Goal: Task Accomplishment & Management: Manage account settings

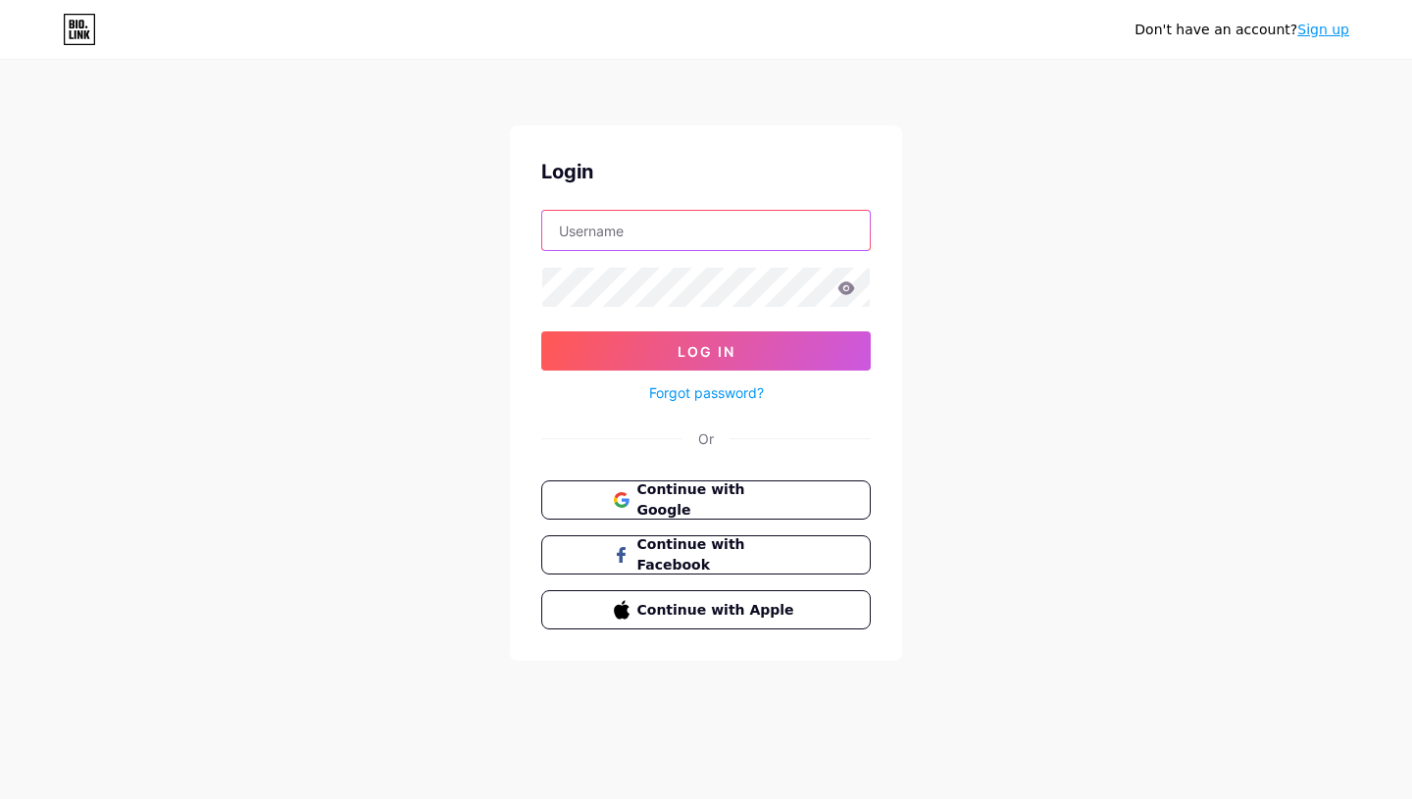
click at [614, 235] on input "text" at bounding box center [705, 230] width 327 height 39
click at [710, 495] on span "Continue with Google" at bounding box center [717, 500] width 164 height 42
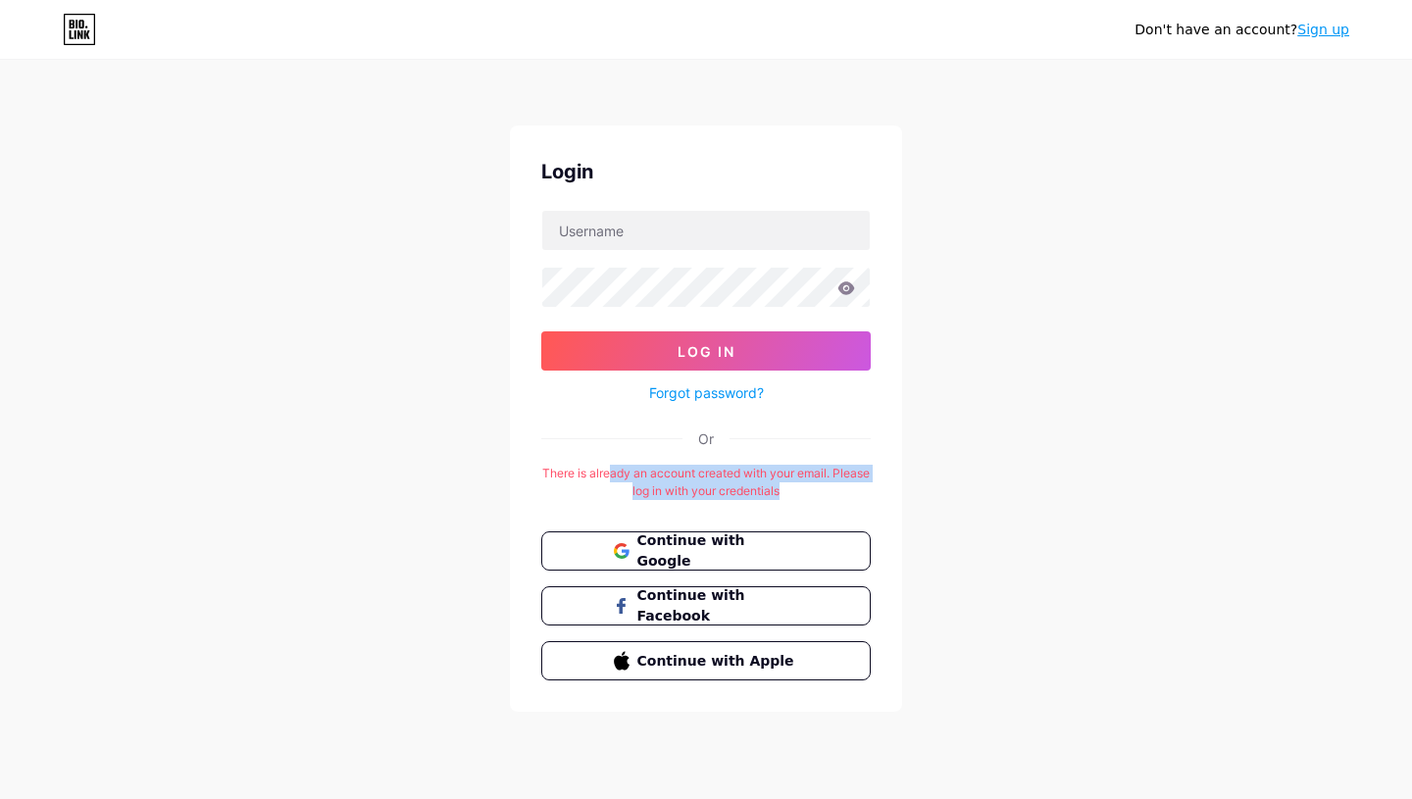
drag, startPoint x: 629, startPoint y: 474, endPoint x: 814, endPoint y: 489, distance: 186.0
click at [814, 489] on div "There is already an account created with your email. Please log in with your cr…" at bounding box center [705, 482] width 329 height 35
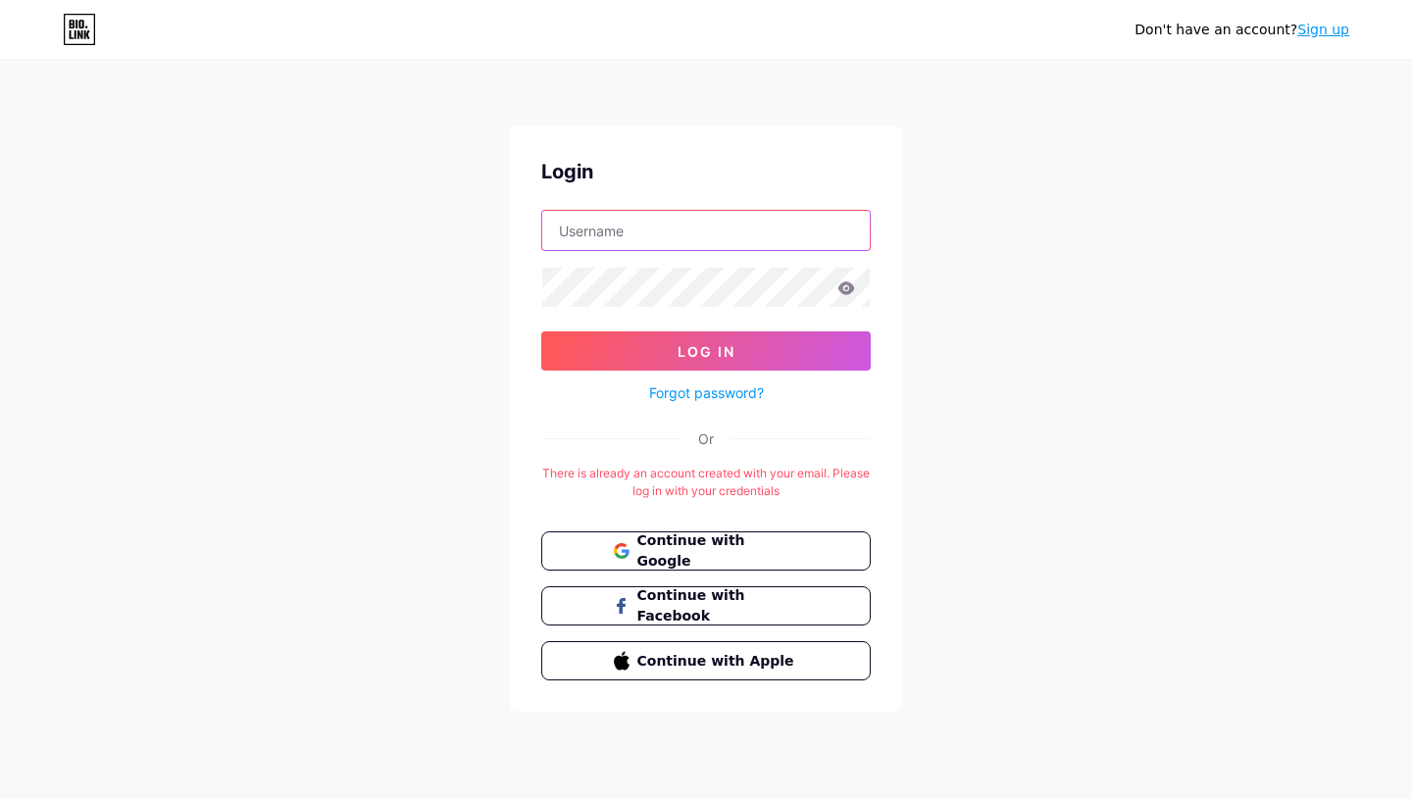
click at [666, 213] on input "text" at bounding box center [705, 230] width 327 height 39
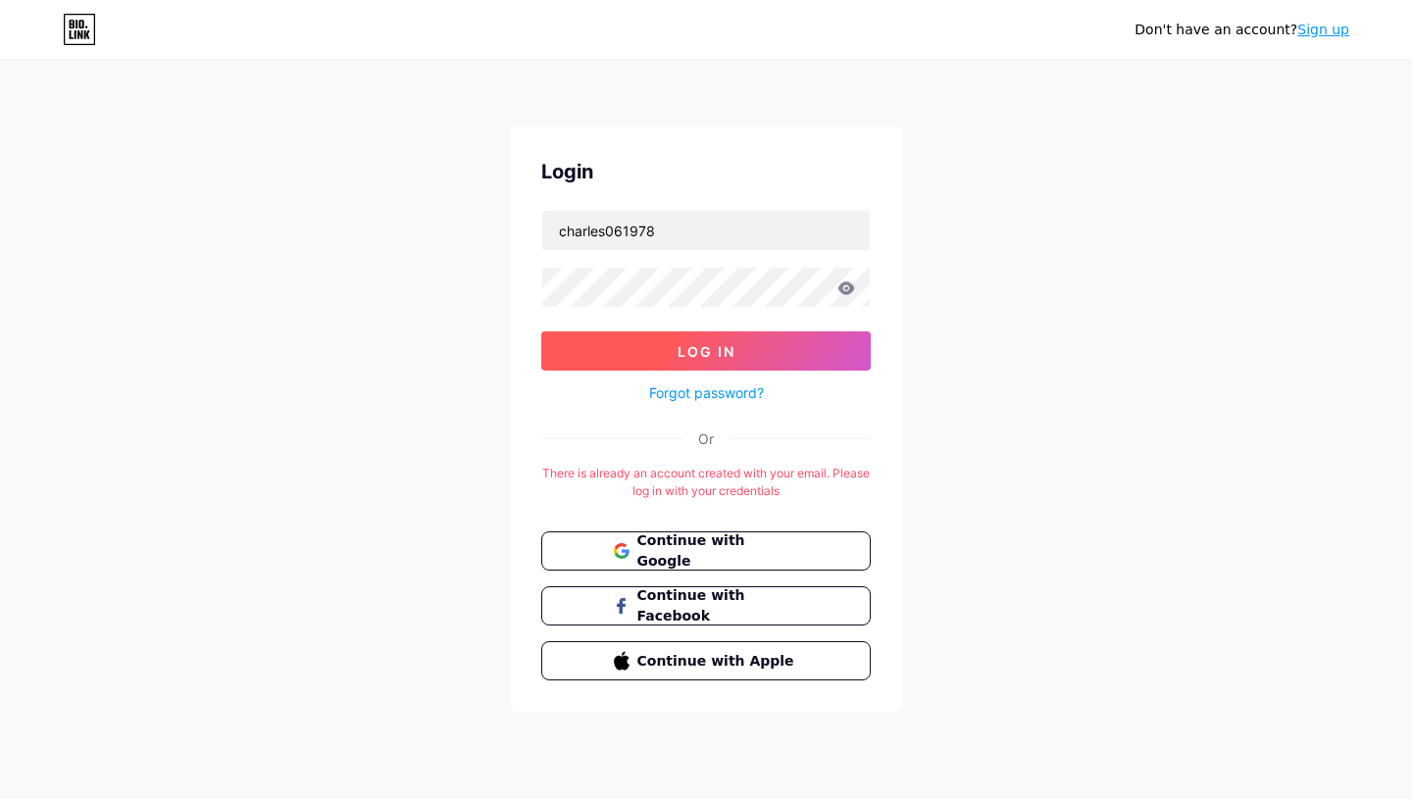
click at [680, 353] on span "Log In" at bounding box center [707, 351] width 58 height 17
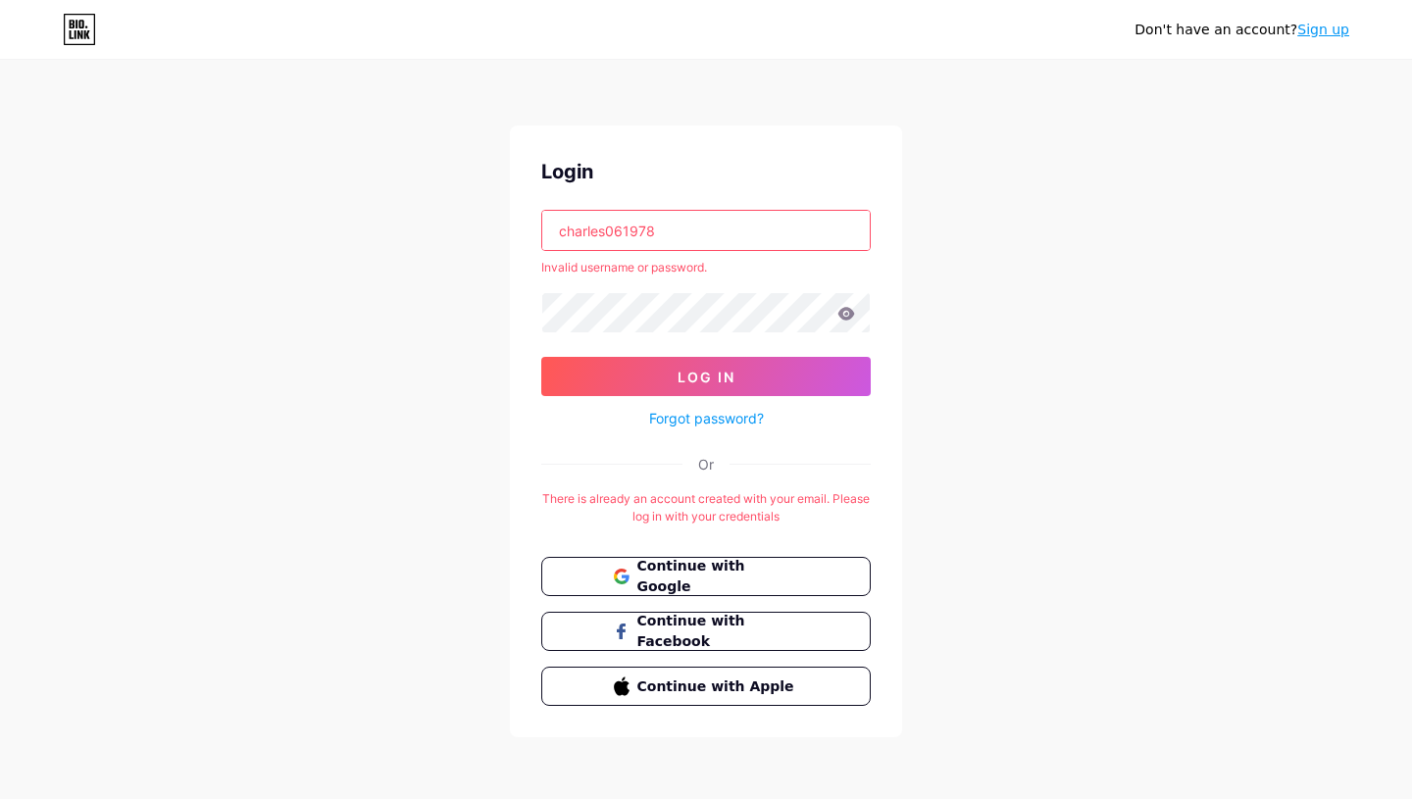
click at [648, 231] on input "charles061978" at bounding box center [705, 230] width 327 height 39
drag, startPoint x: 606, startPoint y: 226, endPoint x: 711, endPoint y: 233, distance: 105.2
click at [711, 233] on input "charles061978" at bounding box center [705, 230] width 327 height 39
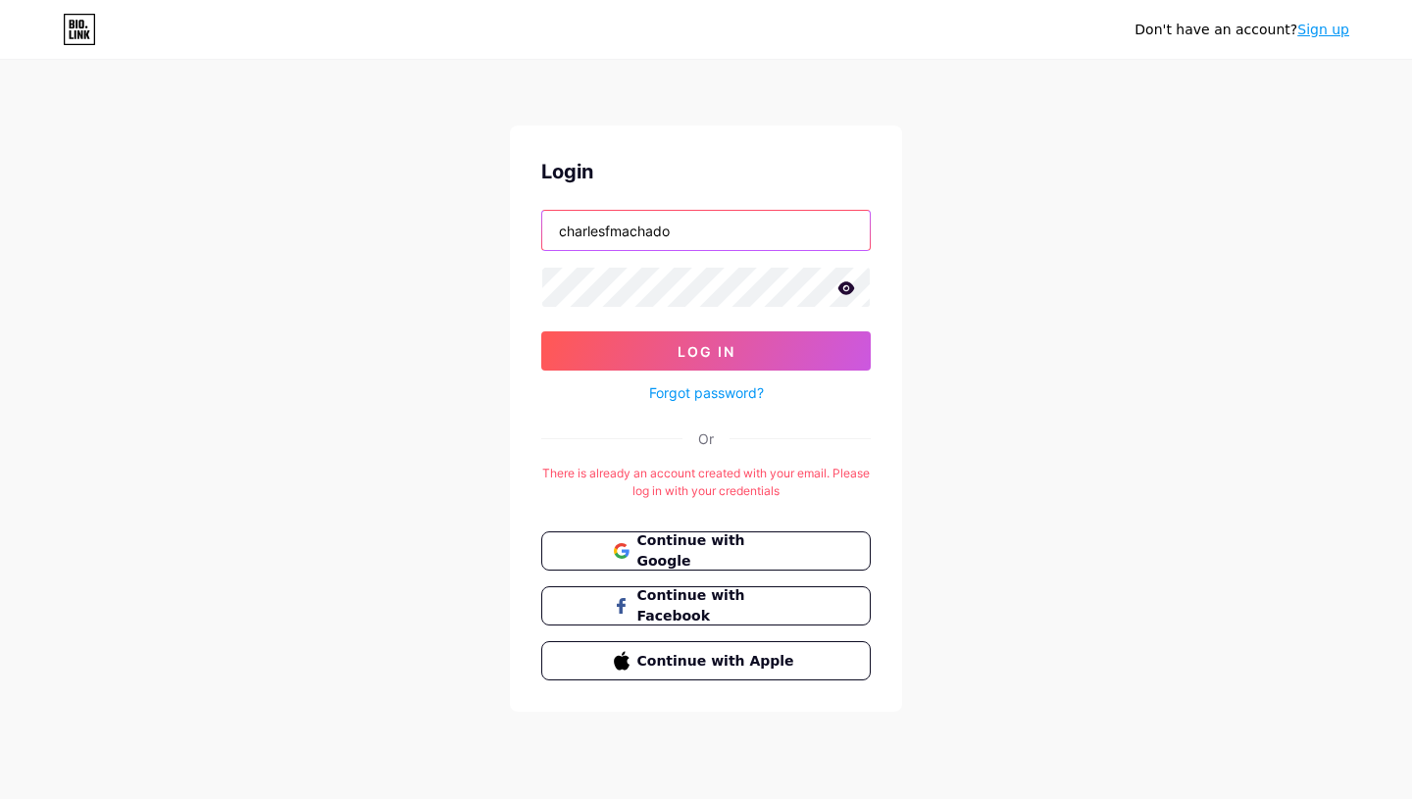
type input "charlesfmachado"
click at [1165, 338] on div "Don't have an account? Sign up Login charlesfmachado Log In Forgot password? Or…" at bounding box center [706, 387] width 1412 height 775
click at [847, 292] on icon at bounding box center [846, 287] width 17 height 13
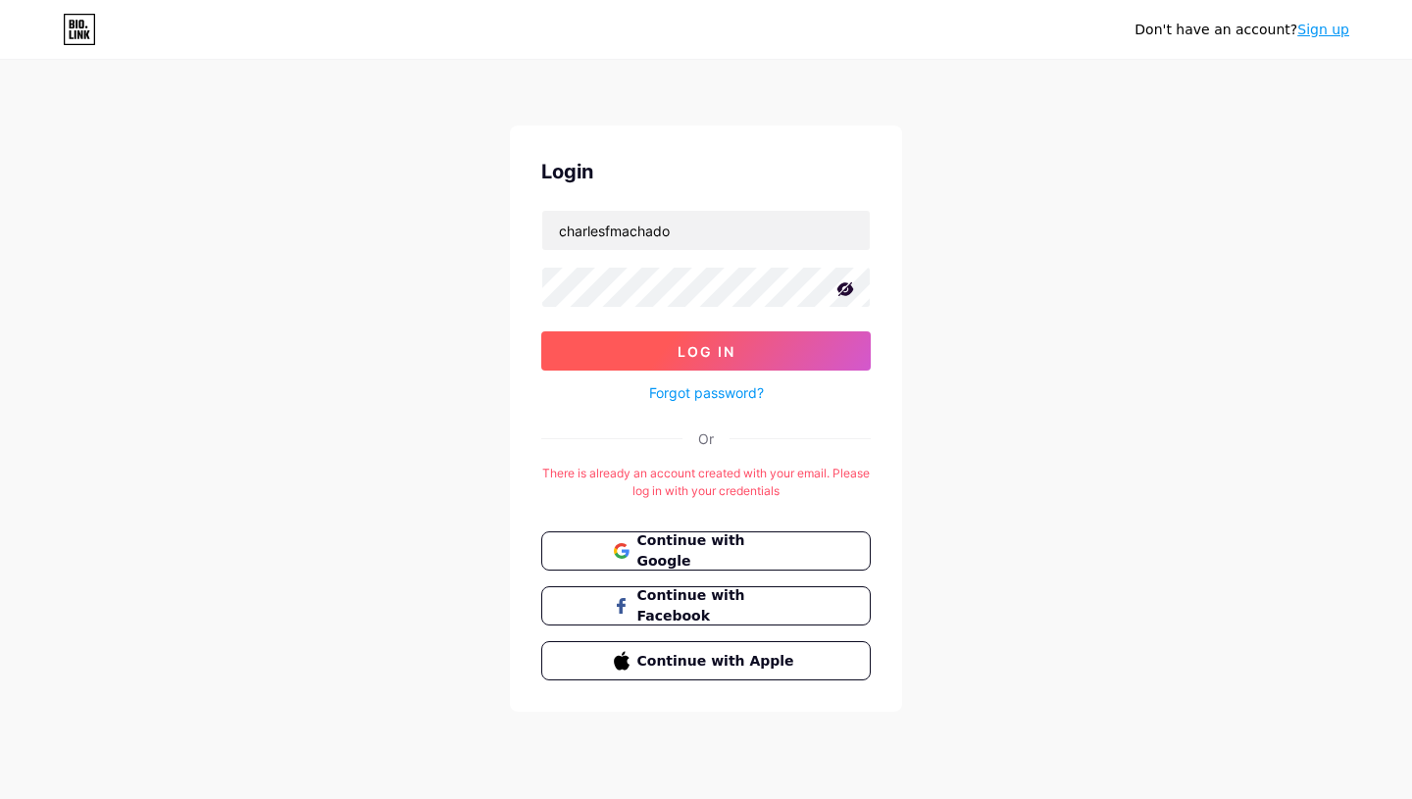
click at [752, 354] on button "Log In" at bounding box center [705, 350] width 329 height 39
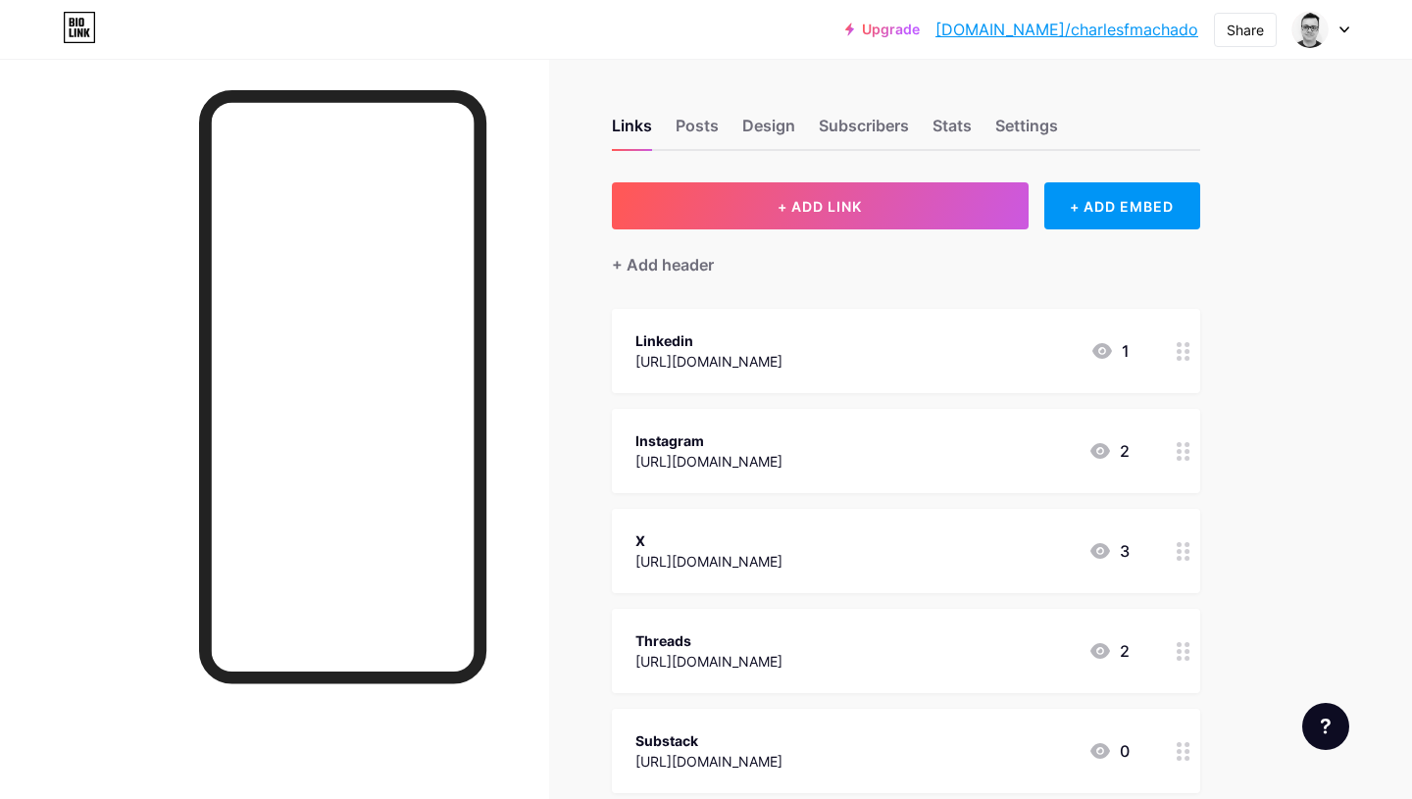
scroll to position [322, 0]
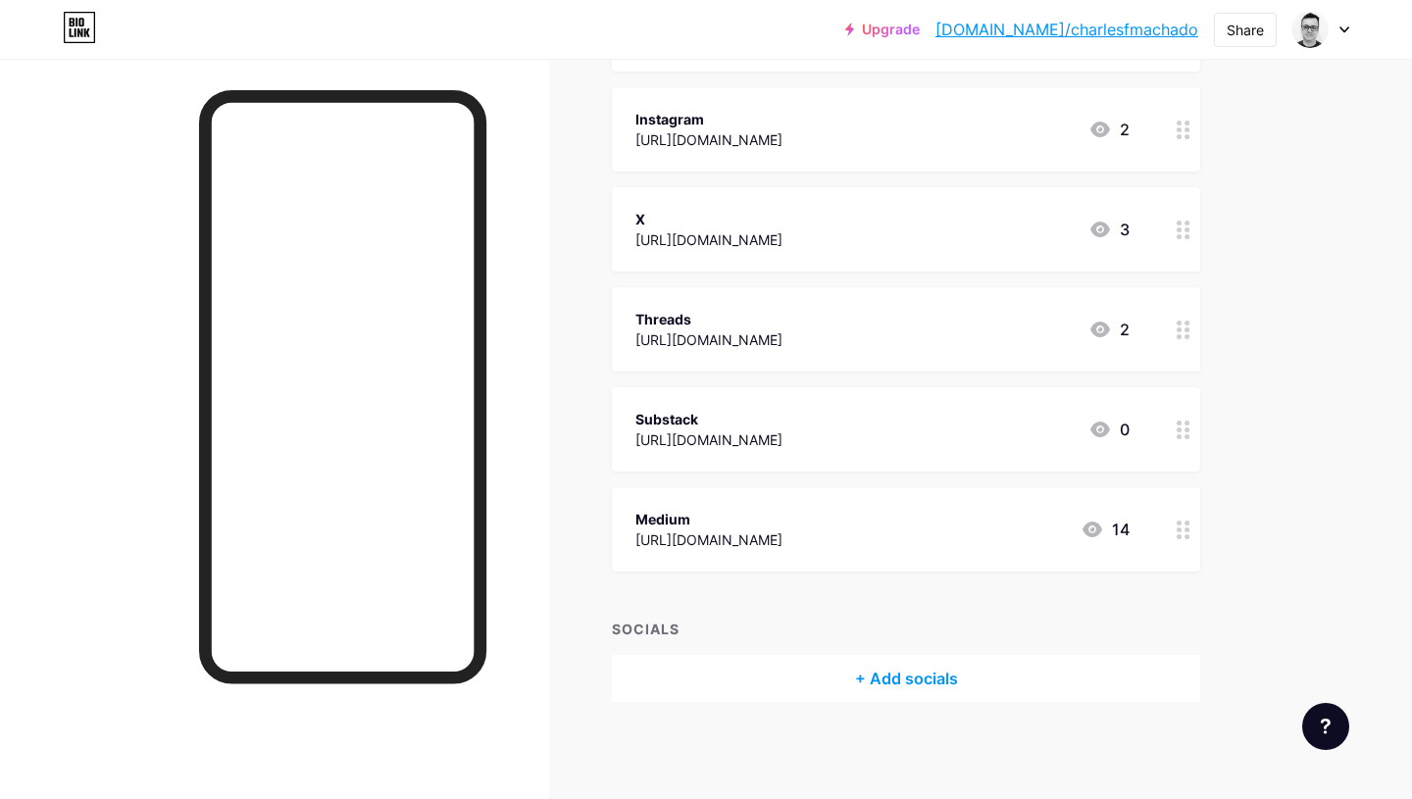
click at [971, 438] on div "Substack [URL][DOMAIN_NAME] 0" at bounding box center [882, 429] width 494 height 45
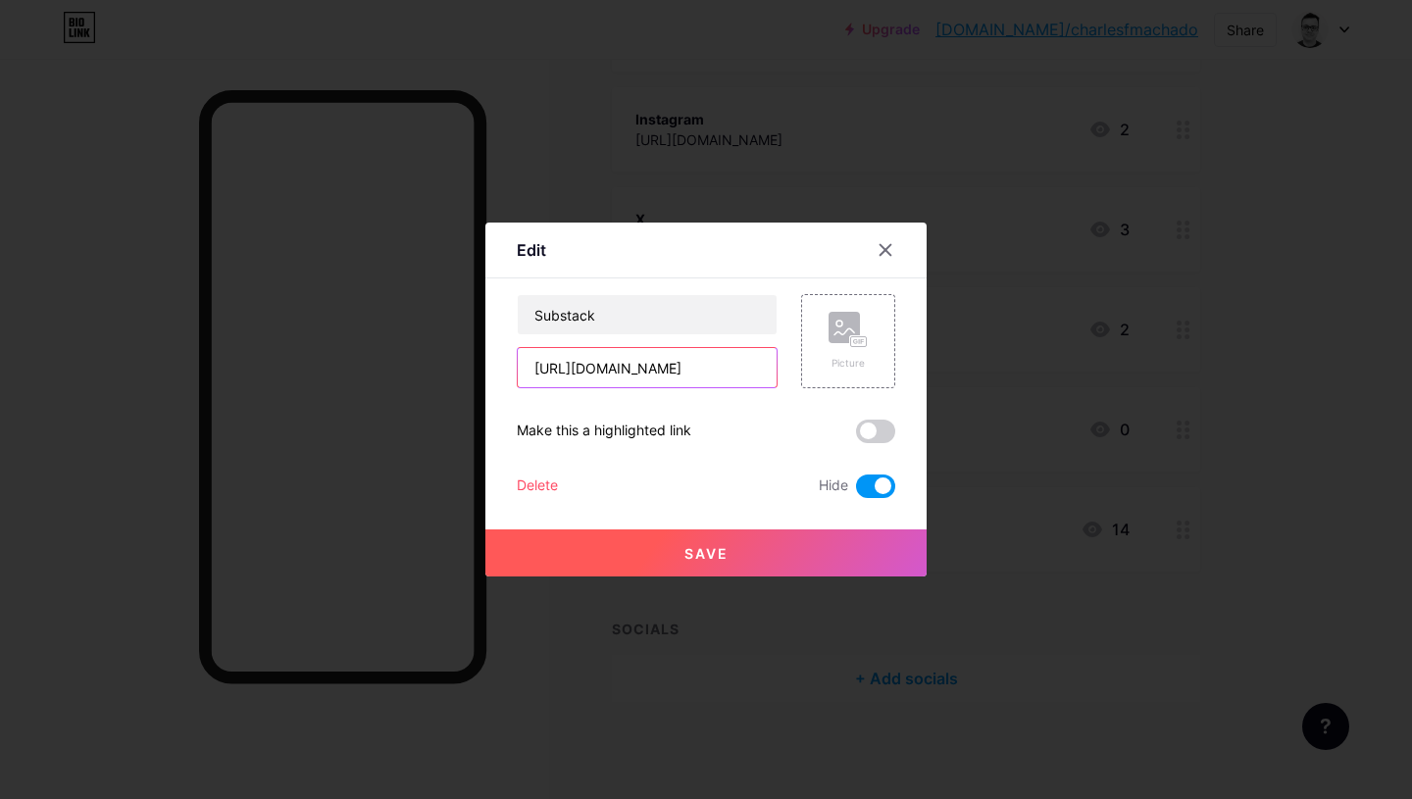
click at [693, 358] on input "[URL][DOMAIN_NAME]" at bounding box center [647, 367] width 259 height 39
paste input "[DOMAIN_NAME][URL]"
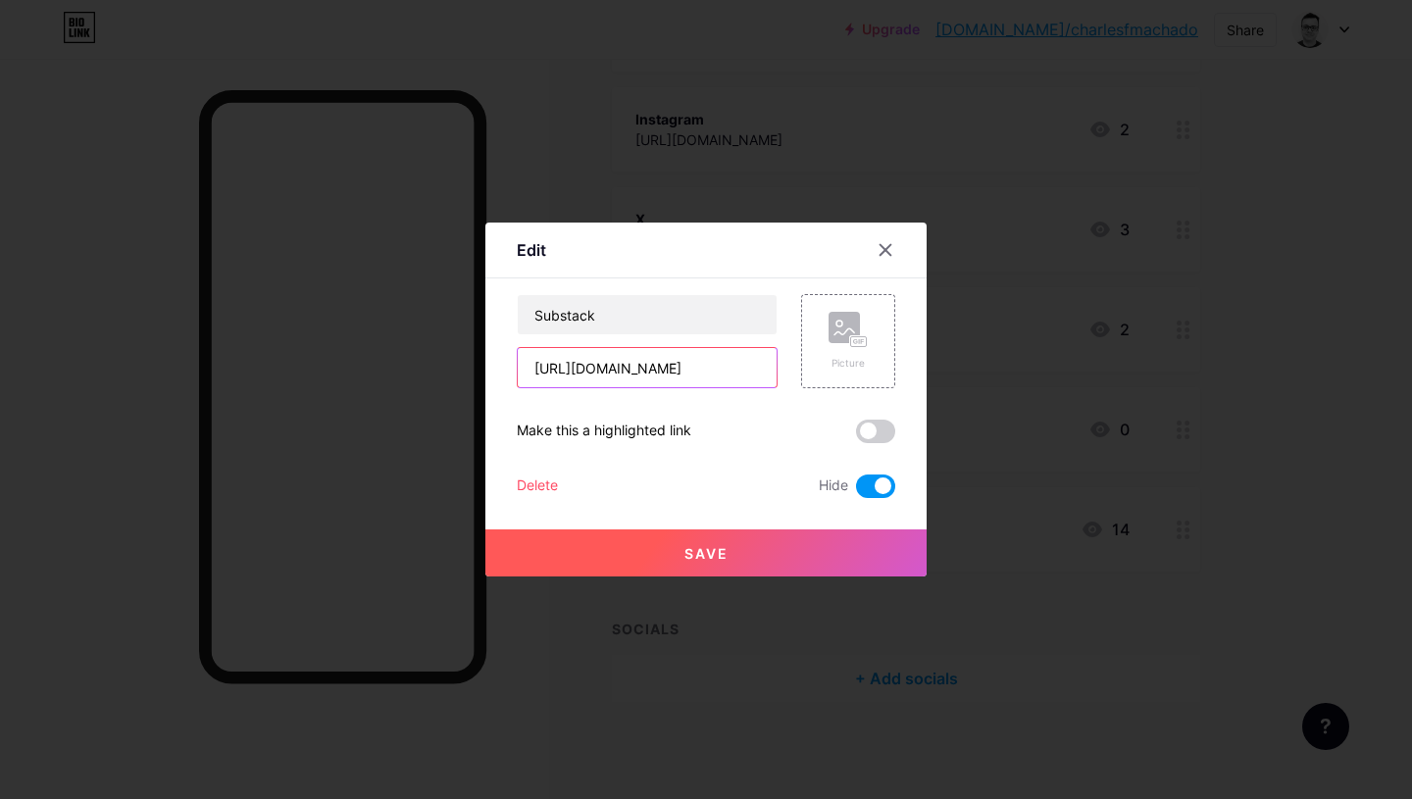
type input "[URL][DOMAIN_NAME]"
click at [860, 488] on span at bounding box center [875, 487] width 39 height 24
click at [856, 491] on input "checkbox" at bounding box center [856, 491] width 0 height 0
click at [739, 552] on button "Save" at bounding box center [705, 552] width 441 height 47
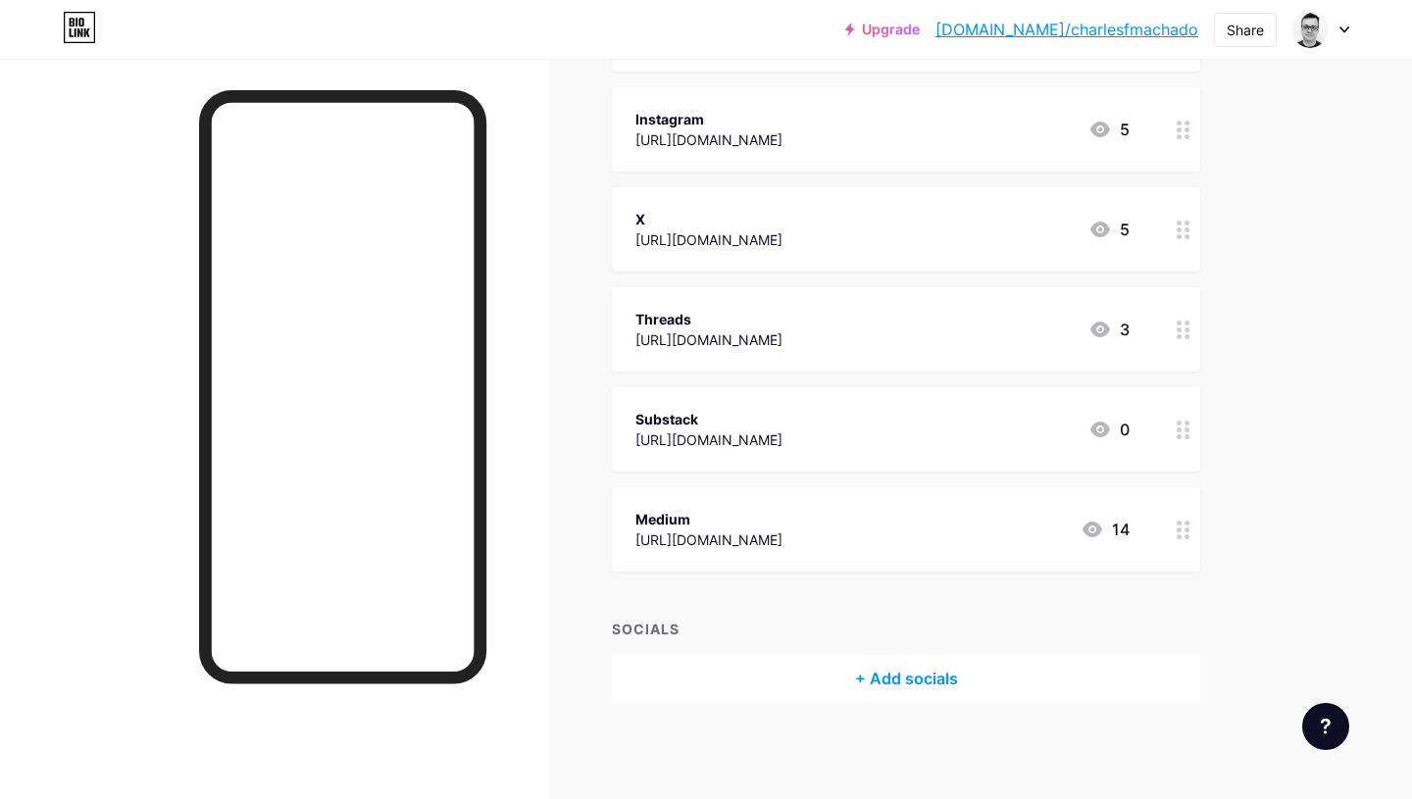
click at [1027, 544] on div "Medium [URL][DOMAIN_NAME] 14" at bounding box center [882, 529] width 494 height 45
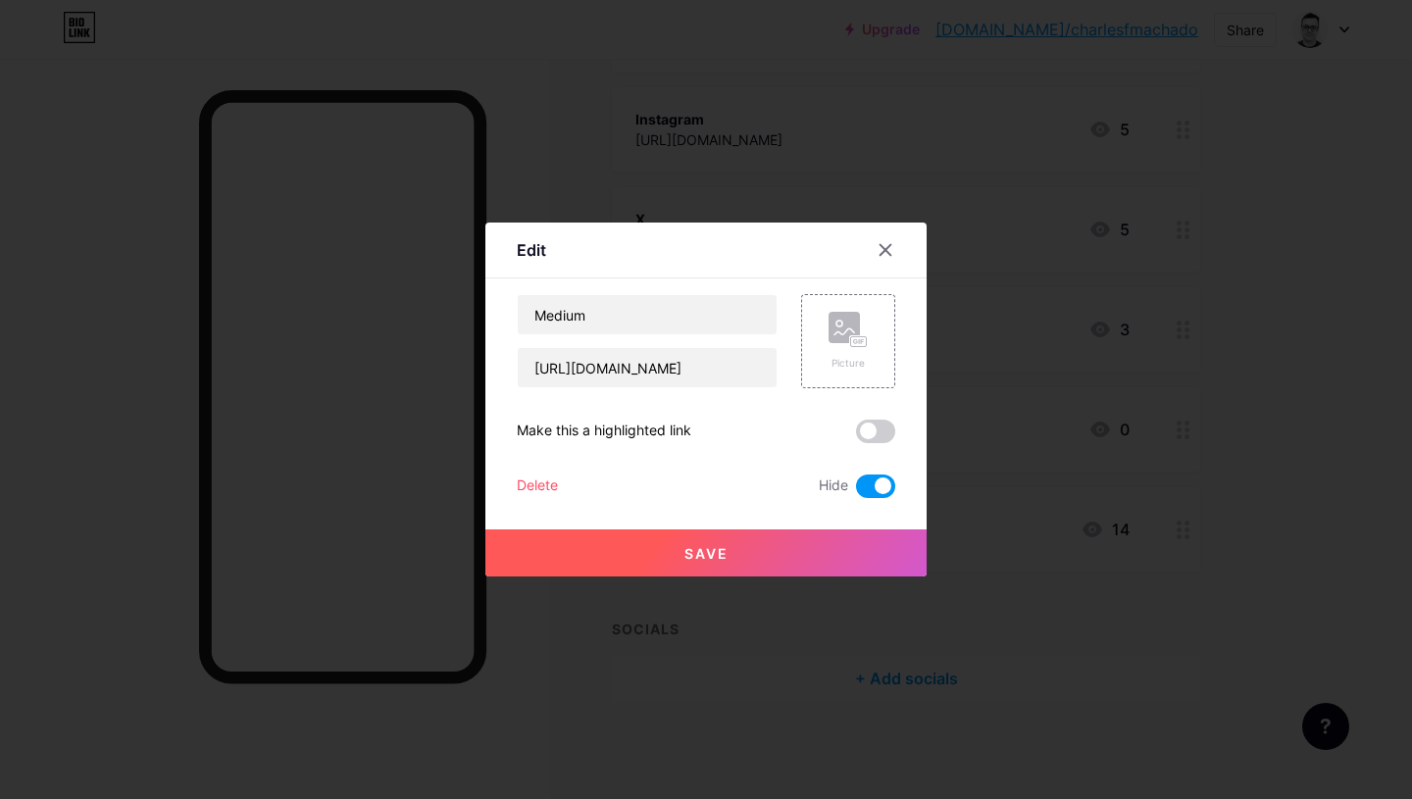
click at [863, 483] on span at bounding box center [875, 487] width 39 height 24
click at [856, 491] on input "checkbox" at bounding box center [856, 491] width 0 height 0
click at [678, 551] on button "Save" at bounding box center [705, 552] width 441 height 47
